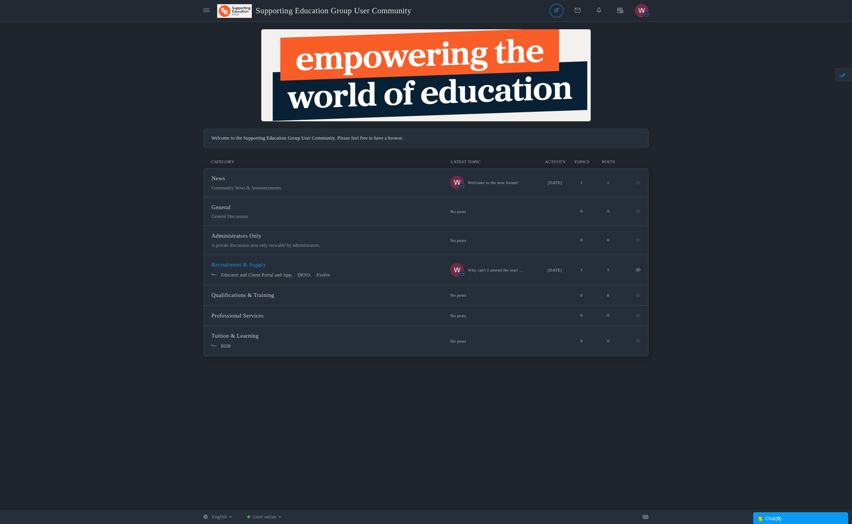
click at [246, 266] on span "Recruitment & Supply" at bounding box center [238, 265] width 55 height 6
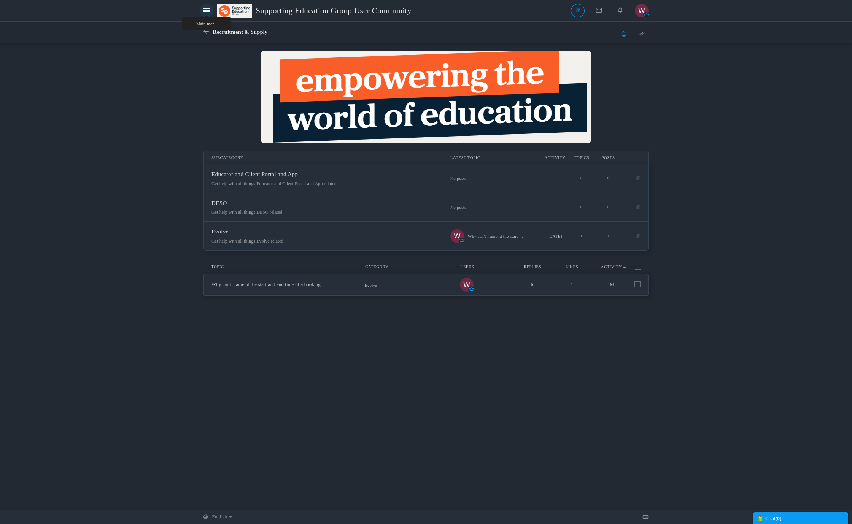
click at [205, 13] on icon at bounding box center [206, 11] width 6 height 6
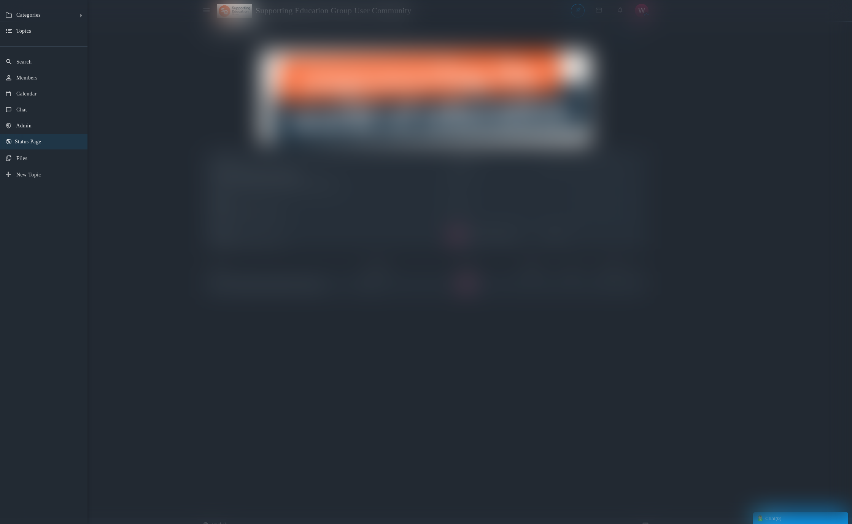
click at [34, 144] on span "Status Page" at bounding box center [28, 142] width 26 height 6
